Goal: Find contact information

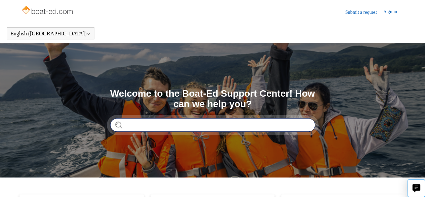
click at [187, 128] on input "Search" at bounding box center [212, 124] width 205 height 13
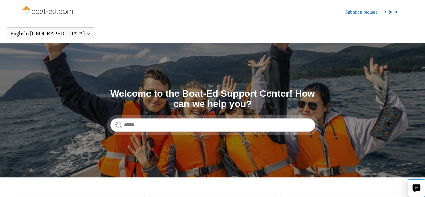
click at [366, 8] on nav "Submit a request" at bounding box center [365, 12] width 38 height 8
drag, startPoint x: 362, startPoint y: 8, endPoint x: 359, endPoint y: 11, distance: 5.0
click at [359, 11] on nav "Submit a request" at bounding box center [365, 12] width 38 height 8
click at [359, 11] on link "Submit a request" at bounding box center [365, 12] width 38 height 7
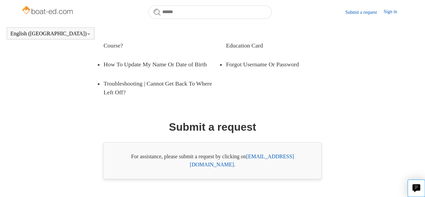
scroll to position [164, 0]
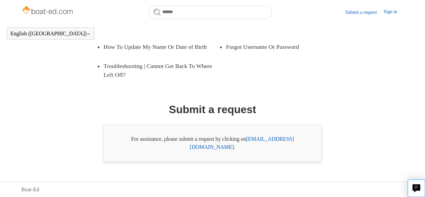
click at [288, 146] on link "[EMAIL_ADDRESS][DOMAIN_NAME]" at bounding box center [242, 143] width 104 height 14
click at [270, 149] on link "[EMAIL_ADDRESS][DOMAIN_NAME]" at bounding box center [242, 143] width 104 height 14
